Goal: Task Accomplishment & Management: Manage account settings

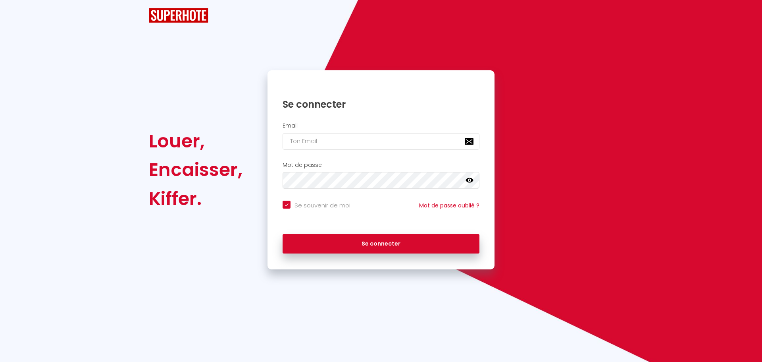
checkbox input "true"
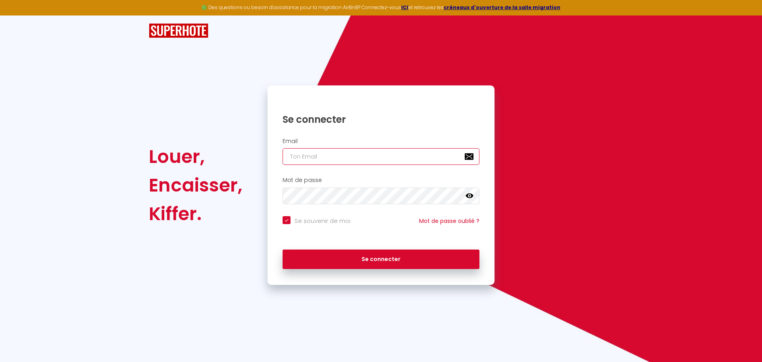
click at [330, 158] on input "email" at bounding box center [381, 156] width 197 height 17
type input "fa"
checkbox input "true"
type input "fan"
checkbox input "true"
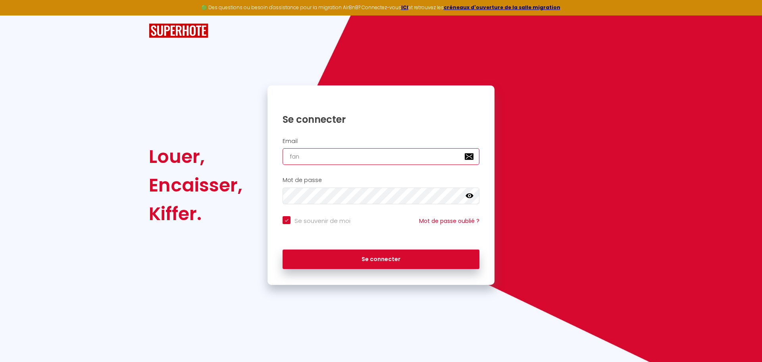
type input "fann"
checkbox input "true"
type input "fanny"
checkbox input "true"
type input "fanny-"
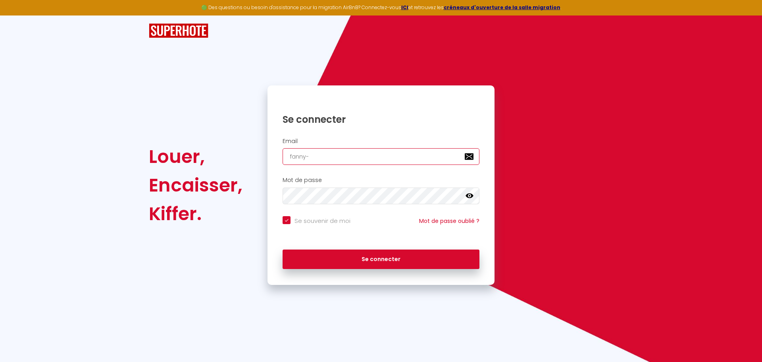
checkbox input "true"
type input "fanny--"
checkbox input "true"
type input "fanny-"
checkbox input "true"
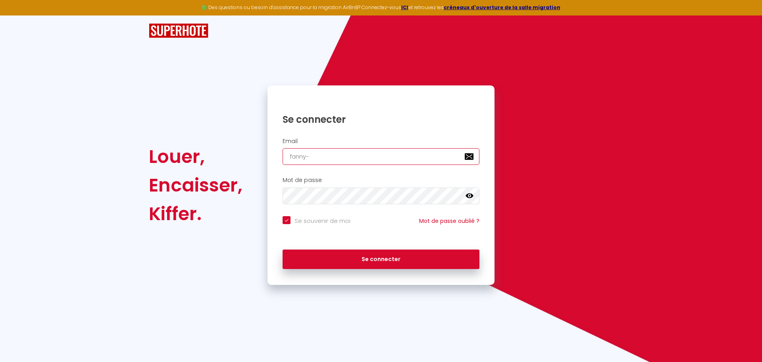
type input "fanny-f"
checkbox input "true"
type input "fanny-fi"
checkbox input "true"
type input "fanny-fis"
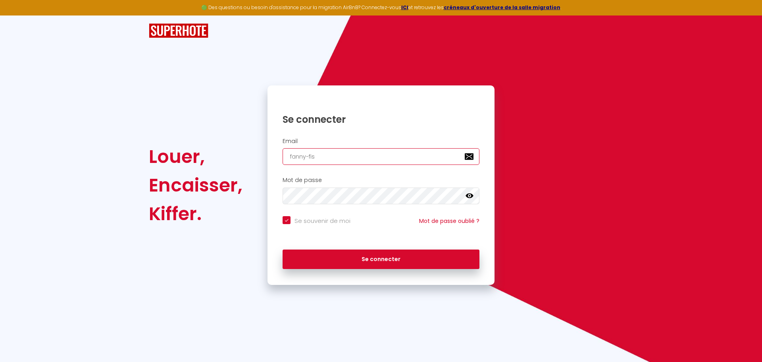
checkbox input "true"
type input "fanny-fisc"
checkbox input "true"
type input "fanny-fisch"
checkbox input "true"
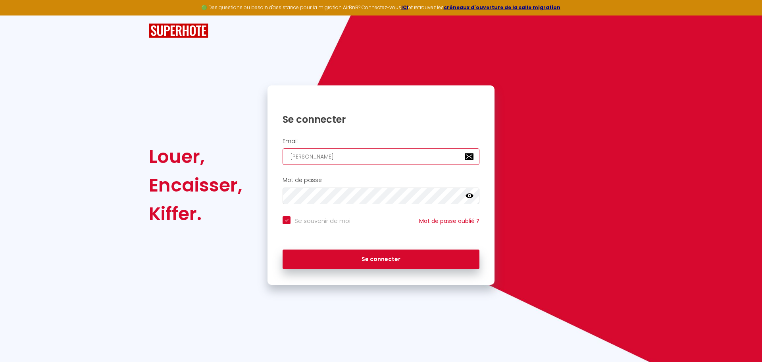
type input "fanny-fische"
checkbox input "true"
type input "fanny-fischer"
checkbox input "true"
type input "fanny-fischer@"
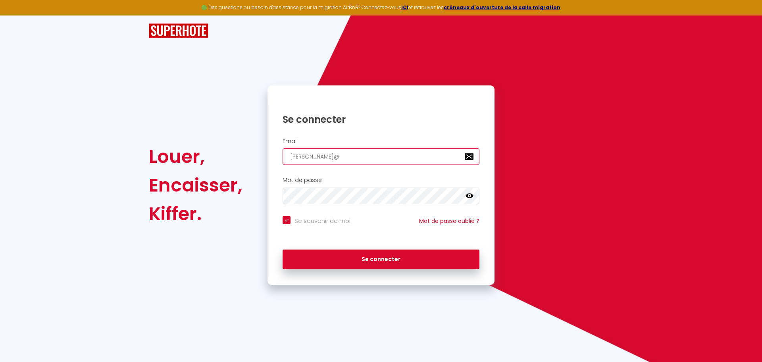
checkbox input "true"
type input "fanny-fischer@h"
checkbox input "true"
type input "fanny-fischer@ho"
checkbox input "true"
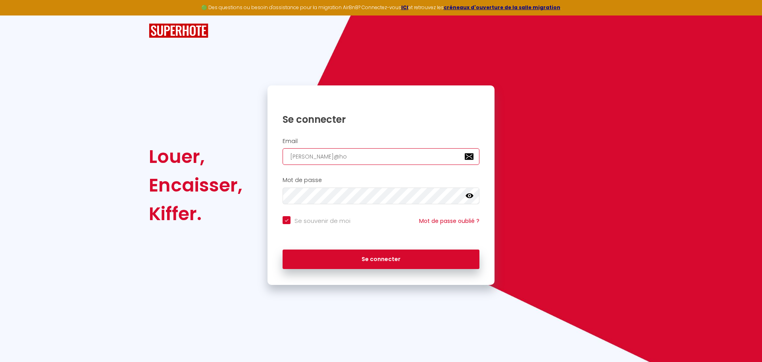
type input "fanny-fischer@hot"
checkbox input "true"
type input "fanny-fischer@hotm"
checkbox input "true"
type input "fanny-fischer@hotma"
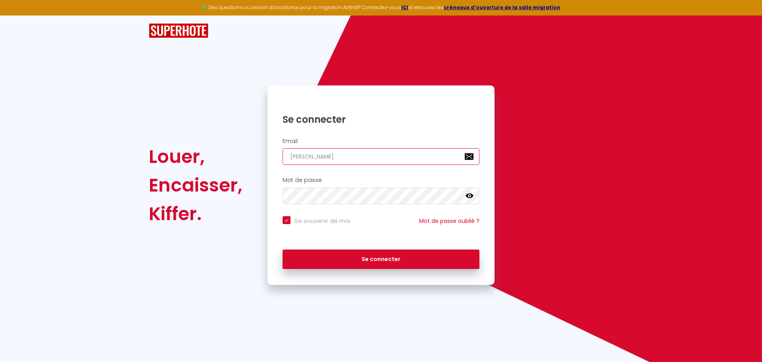
checkbox input "true"
type input "fanny-fischer@hotmai"
checkbox input "true"
type input "fanny-fischer@hotmail"
checkbox input "true"
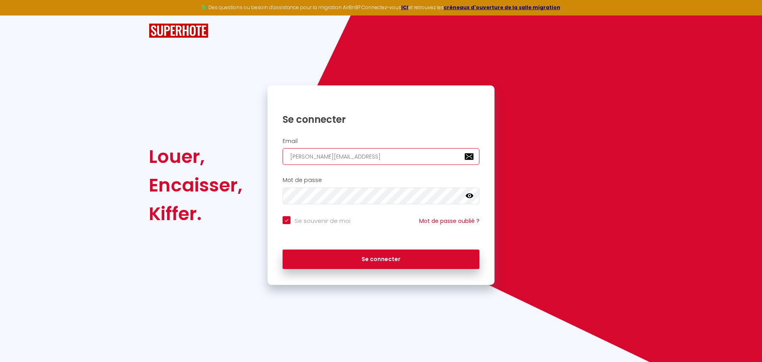
type input "fanny-fischer@hotmail."
checkbox input "true"
type input "fanny-fischer@hotmail.f"
checkbox input "true"
type input "[PERSON_NAME][EMAIL_ADDRESS][DOMAIN_NAME]"
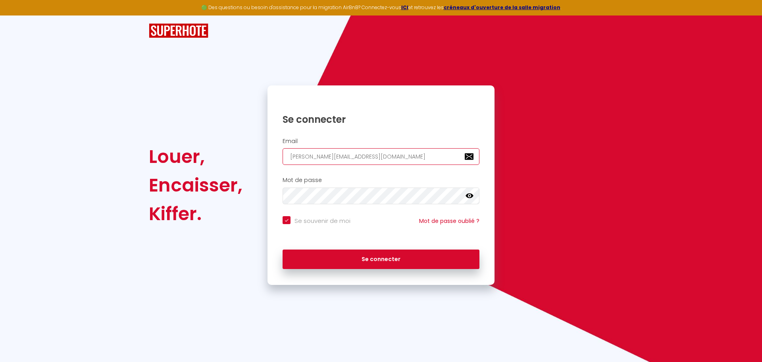
checkbox input "true"
type input "[PERSON_NAME][EMAIL_ADDRESS][DOMAIN_NAME]"
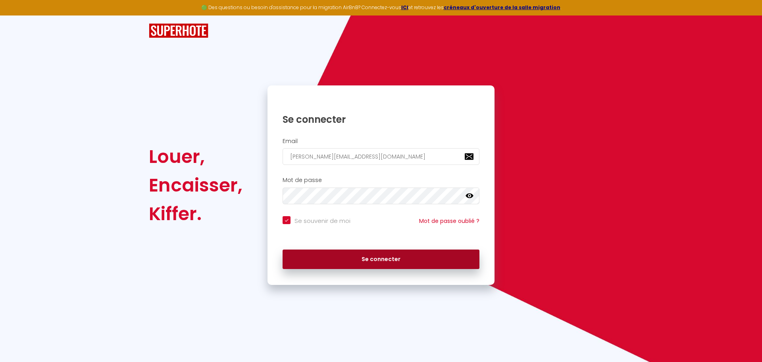
click at [331, 257] on button "Se connecter" at bounding box center [381, 259] width 197 height 20
checkbox input "true"
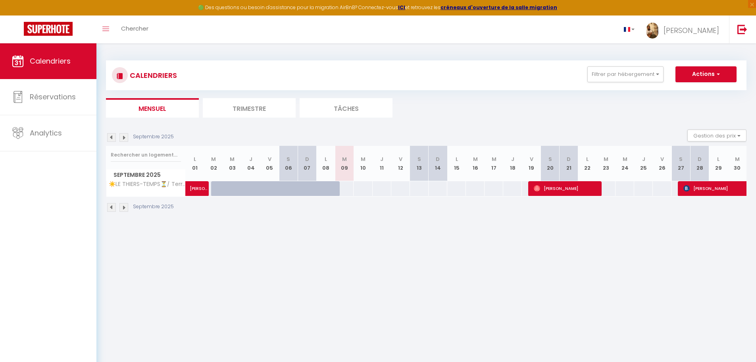
click at [331, 258] on body "🟢 Des questions ou besoin d'assistance pour la migration AirBnB? Connectez-vous…" at bounding box center [378, 224] width 756 height 362
click at [515, 226] on div "CALENDRIERS Filtrer par hébergement Tous ☀️LE THIERS-TEMPS⏳/ Terrasse / Clim / …" at bounding box center [426, 136] width 660 height 186
drag, startPoint x: 392, startPoint y: 226, endPoint x: 374, endPoint y: 225, distance: 17.5
click at [374, 225] on div "CALENDRIERS Filtrer par hébergement Tous ☀️LE THIERS-TEMPS⏳/ Terrasse / Clim / …" at bounding box center [426, 136] width 660 height 186
click at [436, 247] on body "🟢 Des questions ou besoin d'assistance pour la migration AirBnB? Connectez-vous…" at bounding box center [378, 224] width 756 height 362
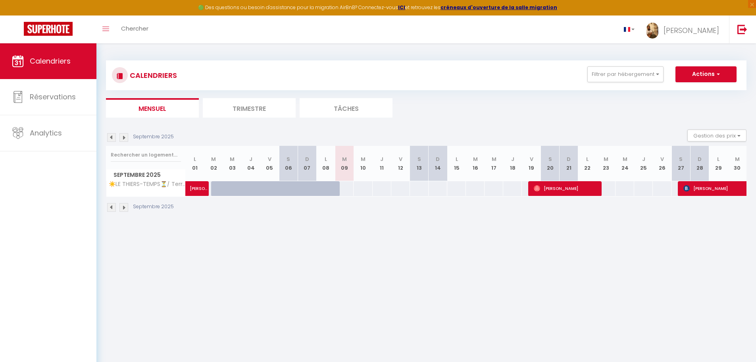
click at [125, 140] on img at bounding box center [123, 137] width 9 height 9
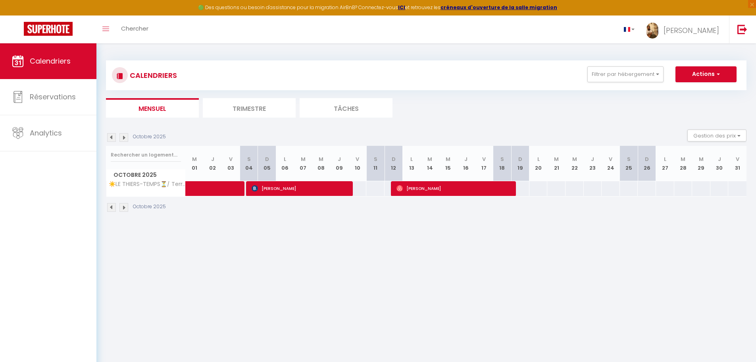
click at [125, 140] on img at bounding box center [123, 137] width 9 height 9
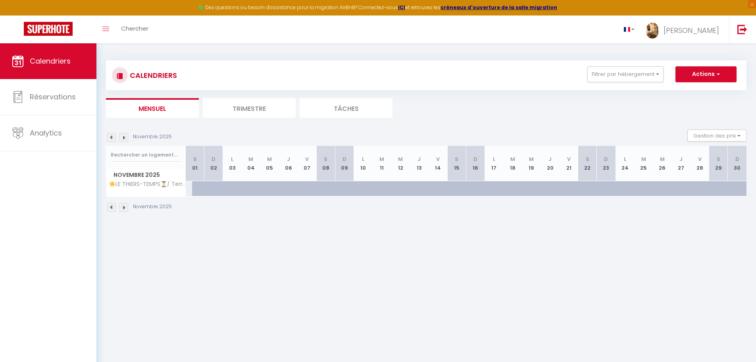
click at [111, 136] on img at bounding box center [111, 137] width 9 height 9
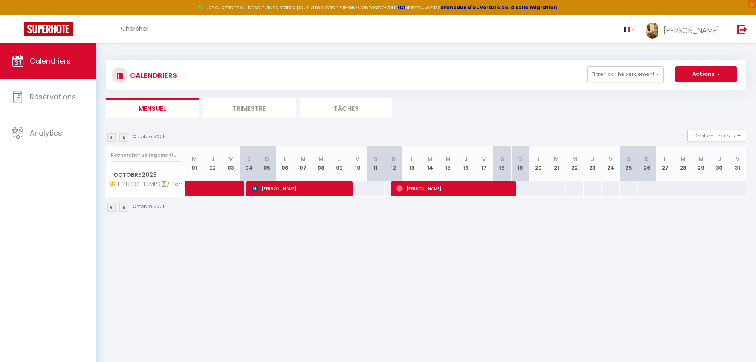
click at [111, 136] on img at bounding box center [111, 137] width 9 height 9
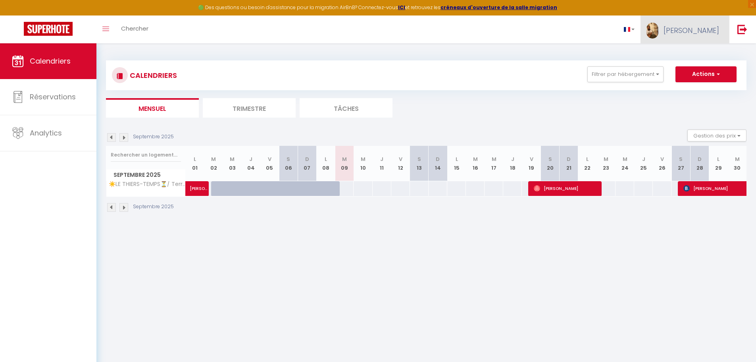
click at [659, 29] on img at bounding box center [653, 31] width 12 height 16
click at [127, 206] on img at bounding box center [123, 207] width 9 height 9
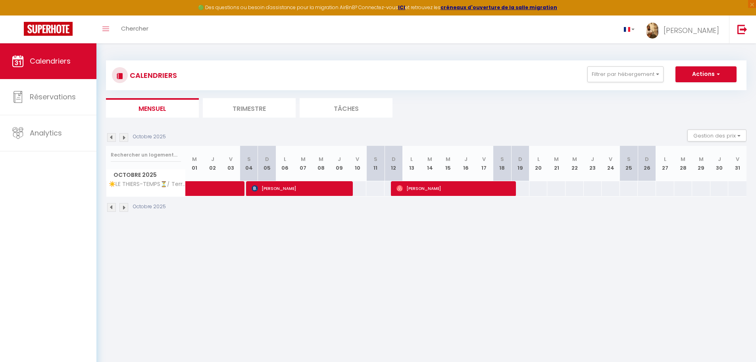
click at [107, 139] on img at bounding box center [111, 137] width 9 height 9
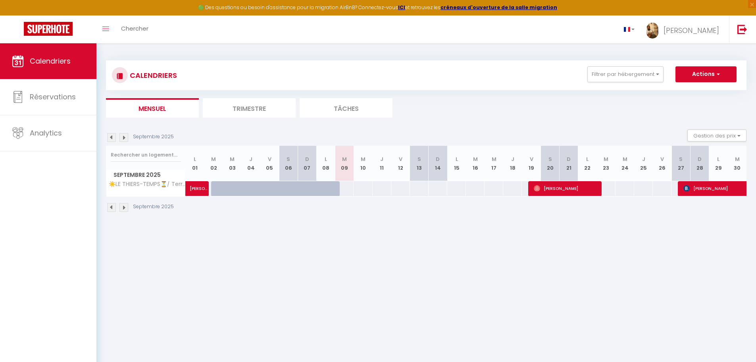
click at [672, 217] on div "Septembre 2025" at bounding box center [426, 208] width 641 height 23
click at [124, 135] on img at bounding box center [123, 137] width 9 height 9
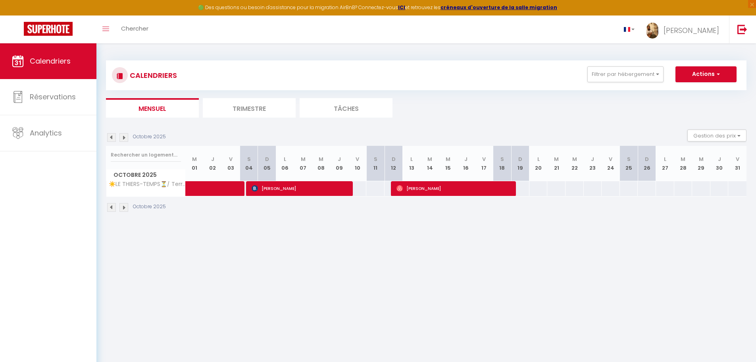
click at [124, 135] on img at bounding box center [123, 137] width 9 height 9
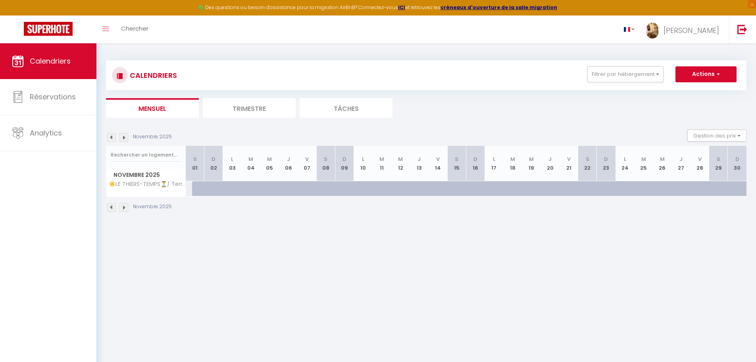
click at [113, 139] on img at bounding box center [111, 137] width 9 height 9
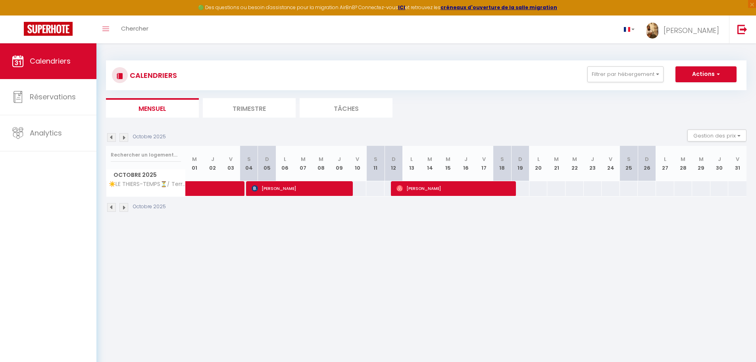
click at [111, 139] on img at bounding box center [111, 137] width 9 height 9
select select
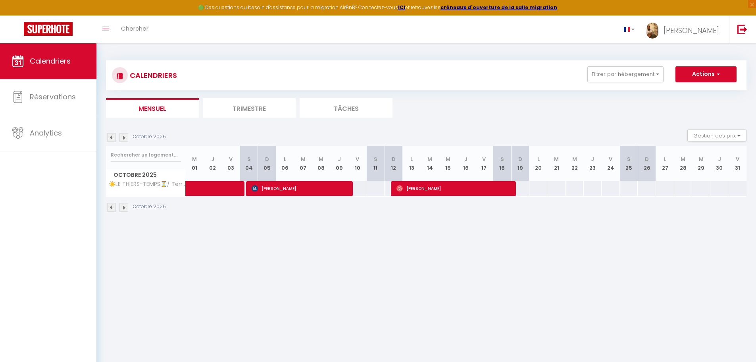
select select
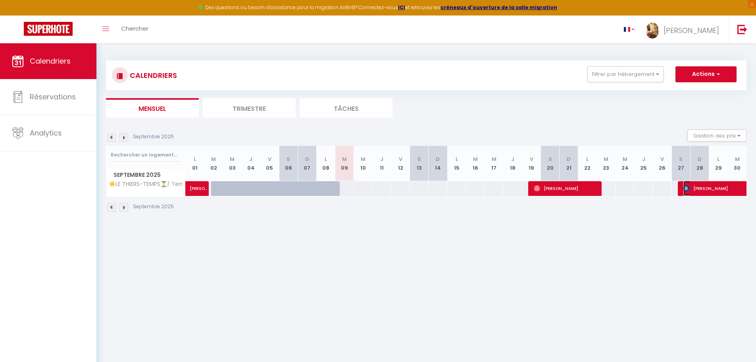
click at [688, 193] on span "[PERSON_NAME]" at bounding box center [748, 188] width 128 height 15
select select "OK"
select select "0"
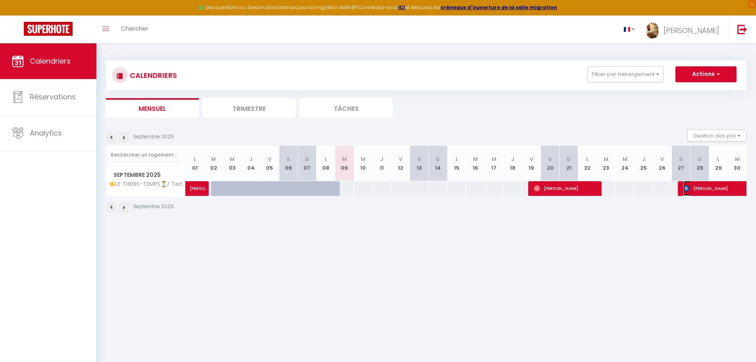
select select "1"
select select
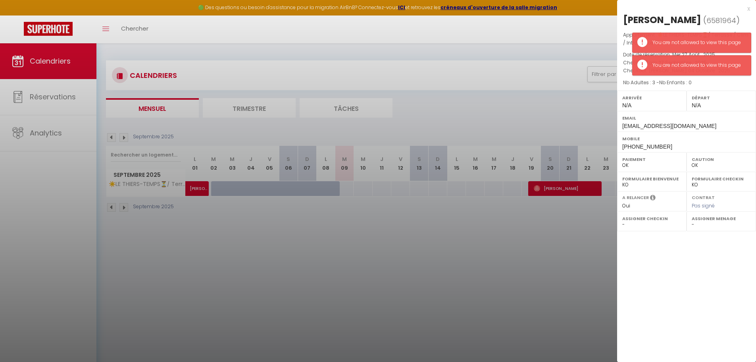
click at [571, 228] on div at bounding box center [378, 181] width 756 height 362
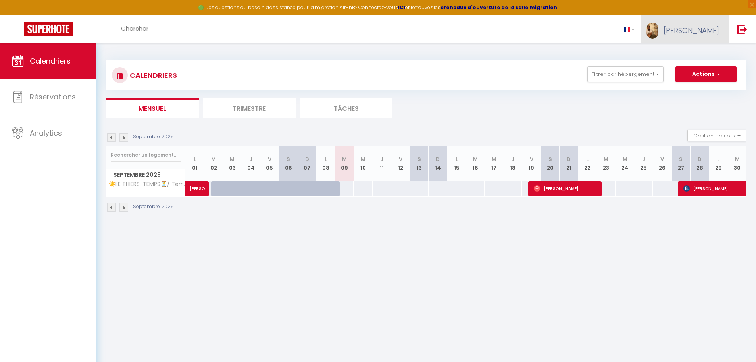
click at [704, 31] on span "[PERSON_NAME]" at bounding box center [692, 30] width 56 height 10
click at [690, 55] on link "Paramètres" at bounding box center [697, 54] width 59 height 13
select select "fr"
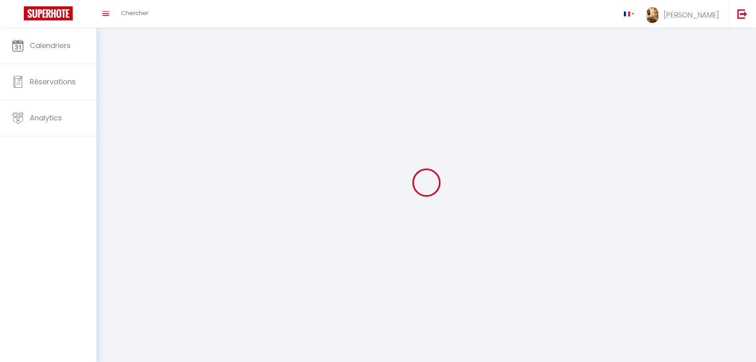
type input "[PERSON_NAME]"
type input "FISCHER"
type input "https://app.superhote.com/#/get-available-rentals/null"
select select
select select "28"
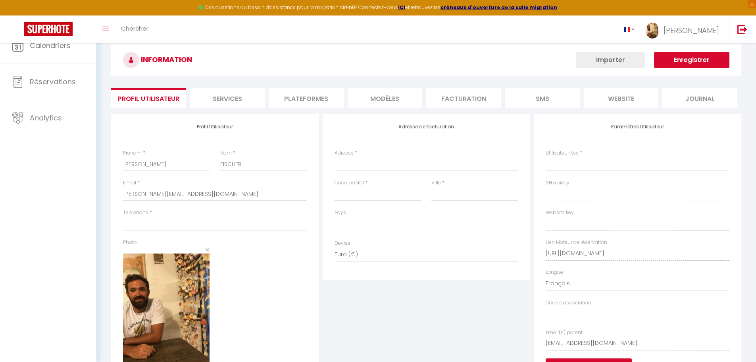
select select
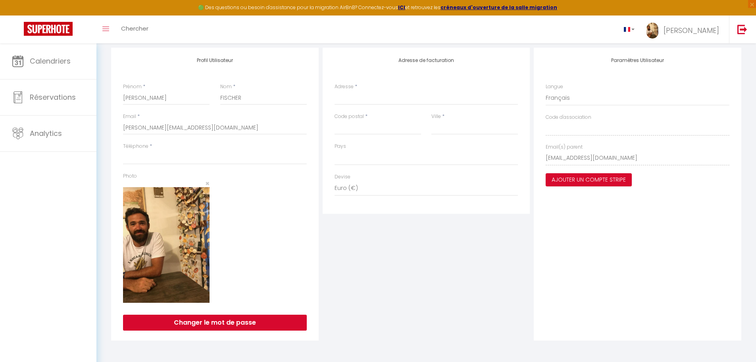
scroll to position [83, 0]
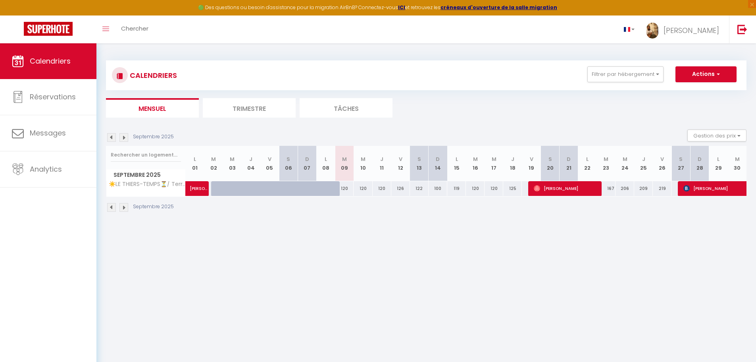
click at [125, 140] on img at bounding box center [123, 137] width 9 height 9
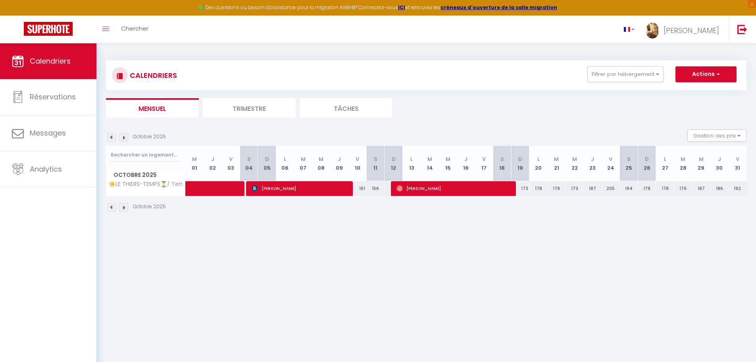
click at [114, 139] on img at bounding box center [111, 137] width 9 height 9
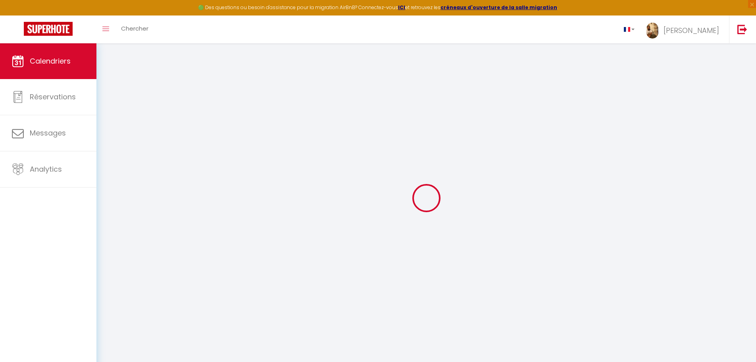
select select
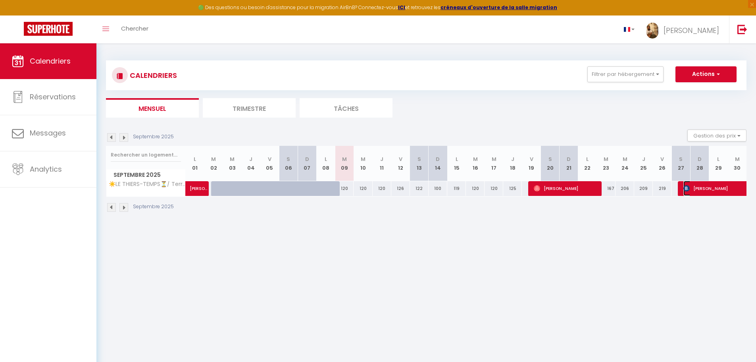
click at [684, 189] on img at bounding box center [687, 188] width 6 height 6
select select "OK"
select select "0"
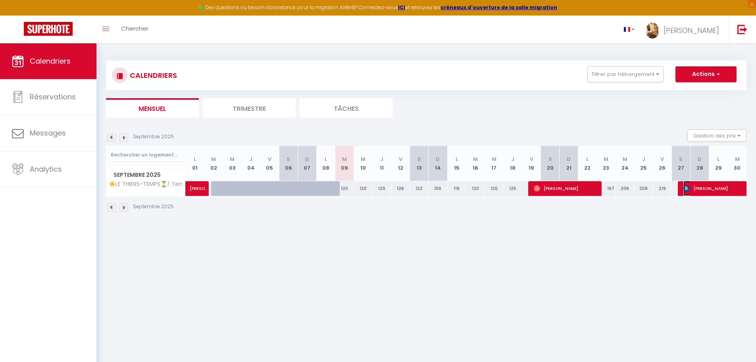
select select "1"
select select
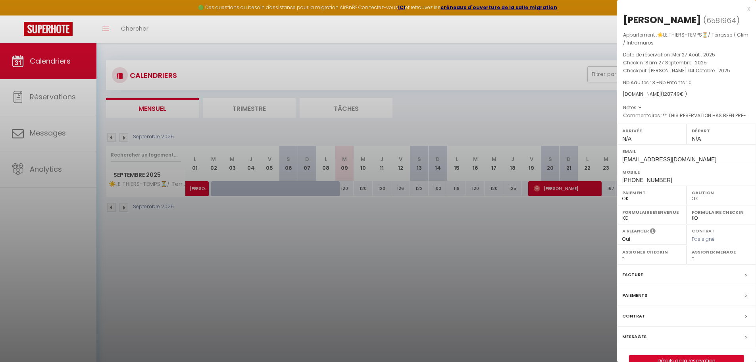
scroll to position [43, 0]
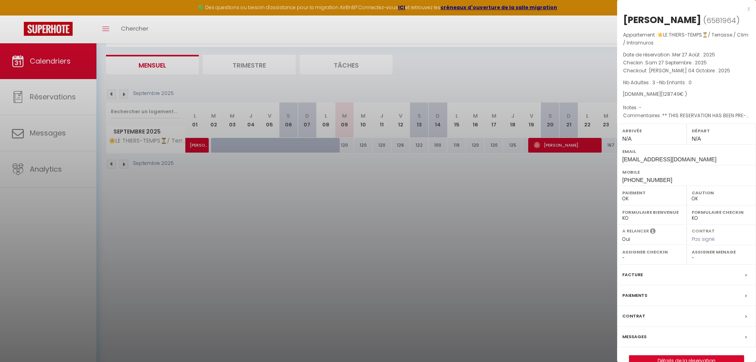
click at [262, 176] on div at bounding box center [378, 181] width 756 height 362
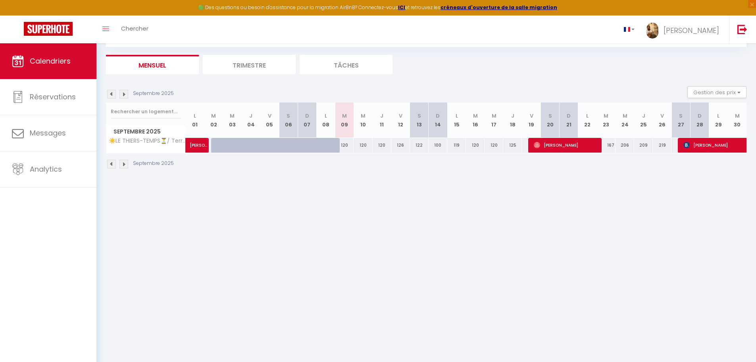
click at [123, 96] on img at bounding box center [123, 94] width 9 height 9
select select "0"
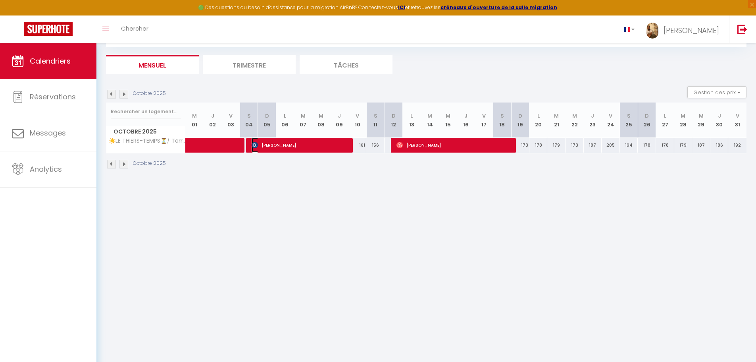
click at [268, 146] on span "[PERSON_NAME]" at bounding box center [300, 144] width 97 height 15
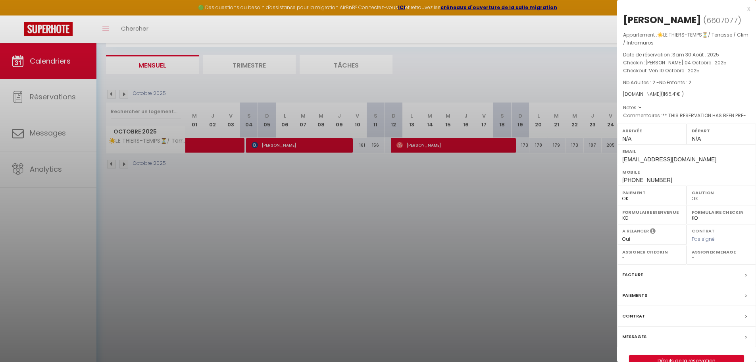
drag, startPoint x: 363, startPoint y: 208, endPoint x: 393, endPoint y: 164, distance: 53.6
click at [363, 209] on div at bounding box center [378, 181] width 756 height 362
